Goal: Contribute content

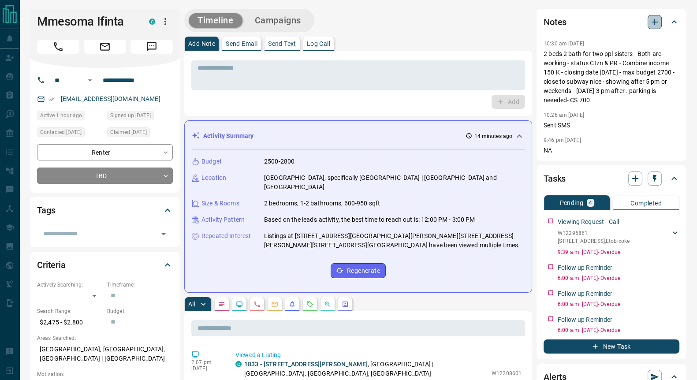
click at [658, 25] on icon "button" at bounding box center [654, 22] width 11 height 11
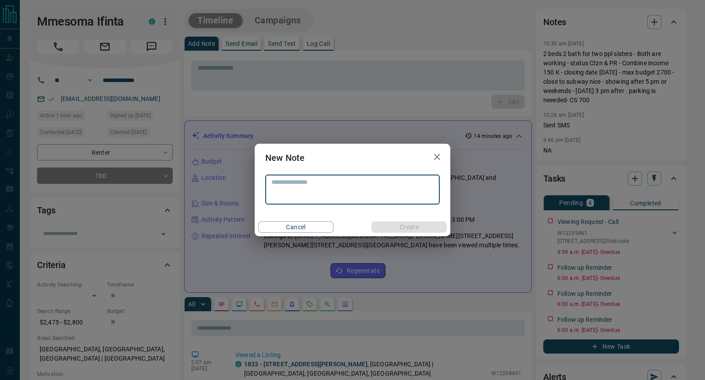
click at [316, 183] on textarea at bounding box center [353, 190] width 162 height 22
type textarea "**********"
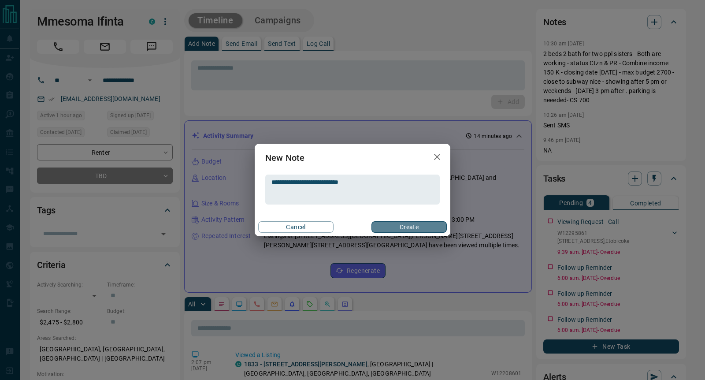
click at [412, 226] on button "Create" at bounding box center [409, 226] width 75 height 11
